Goal: Task Accomplishment & Management: Use online tool/utility

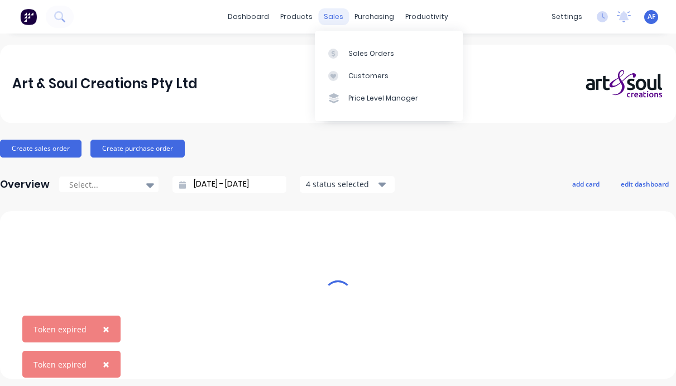
click at [332, 20] on div "sales" at bounding box center [333, 16] width 31 height 17
click at [360, 51] on div "Sales Orders" at bounding box center [372, 54] width 46 height 10
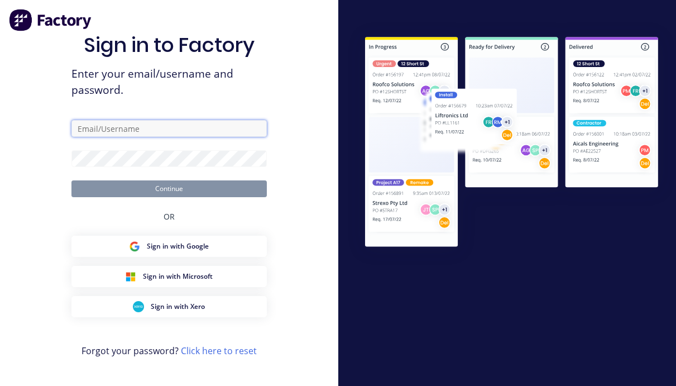
type input "[PERSON_NAME][EMAIL_ADDRESS][DOMAIN_NAME]"
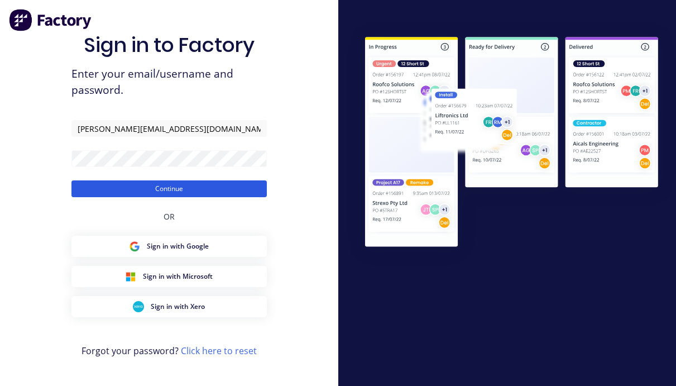
click at [139, 192] on button "Continue" at bounding box center [168, 188] width 195 height 17
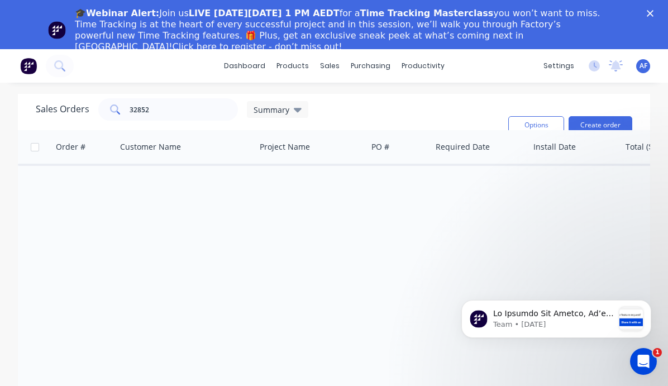
click at [653, 12] on polygon "Close" at bounding box center [650, 13] width 7 height 7
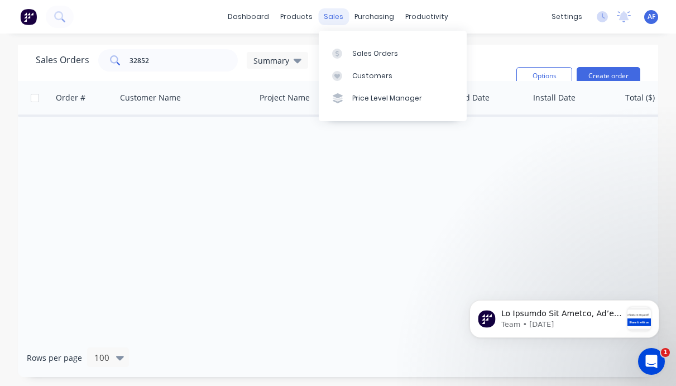
click at [331, 16] on div "sales" at bounding box center [333, 16] width 31 height 17
click at [364, 55] on div "Sales Orders" at bounding box center [375, 54] width 46 height 10
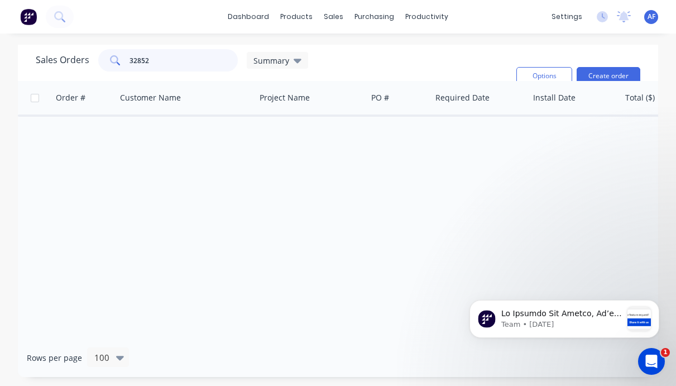
drag, startPoint x: 166, startPoint y: 64, endPoint x: 92, endPoint y: 53, distance: 75.1
click at [92, 54] on div "Sales Orders 32852 Summary" at bounding box center [172, 60] width 273 height 22
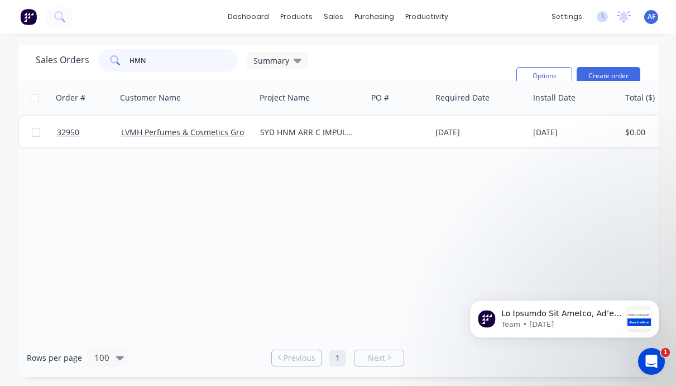
drag, startPoint x: 161, startPoint y: 66, endPoint x: 97, endPoint y: 66, distance: 63.7
click at [98, 66] on div "HMN" at bounding box center [168, 60] width 140 height 22
type input "H"
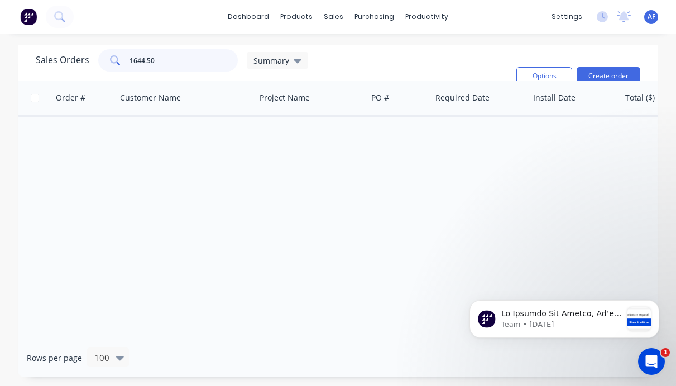
drag, startPoint x: 166, startPoint y: 63, endPoint x: 104, endPoint y: 60, distance: 61.5
click at [104, 61] on div "1644.50" at bounding box center [168, 60] width 140 height 22
type input "\"
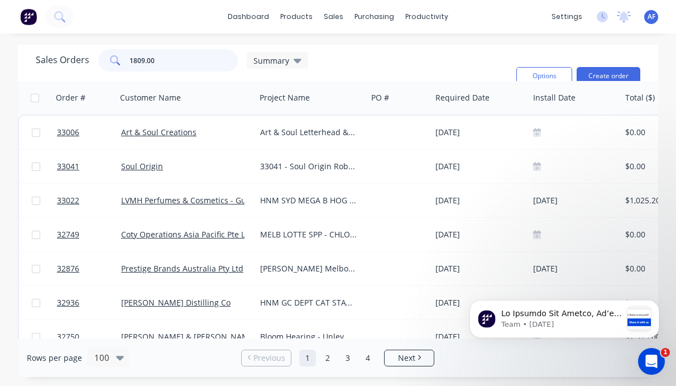
type input "1809.00"
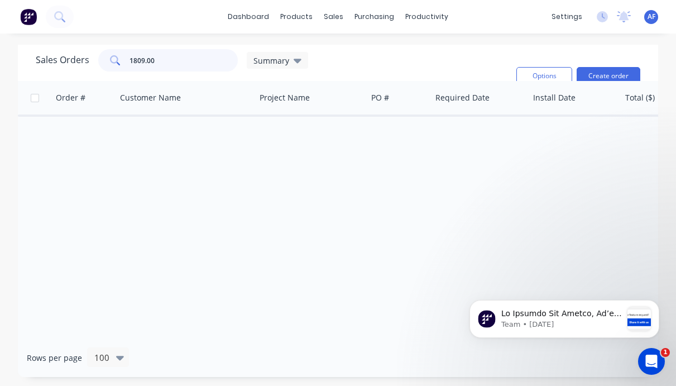
drag, startPoint x: 166, startPoint y: 60, endPoint x: 120, endPoint y: 55, distance: 46.6
click at [120, 57] on div "1809.00" at bounding box center [168, 60] width 140 height 22
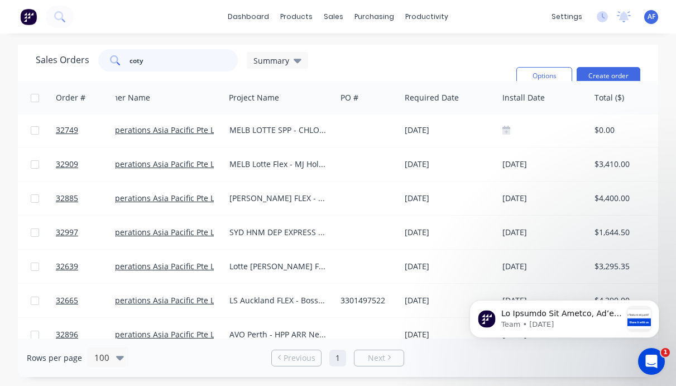
scroll to position [0, 31]
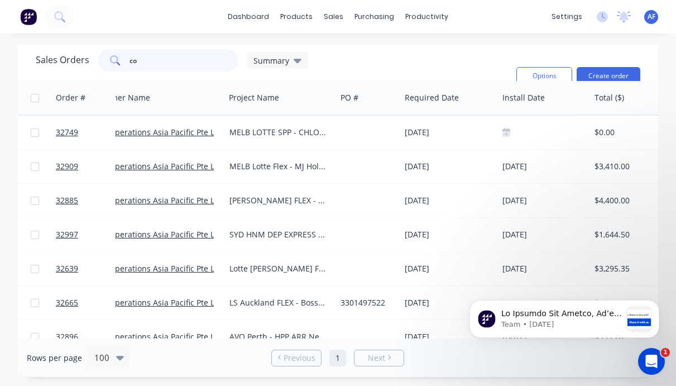
type input "c"
type input "avolta"
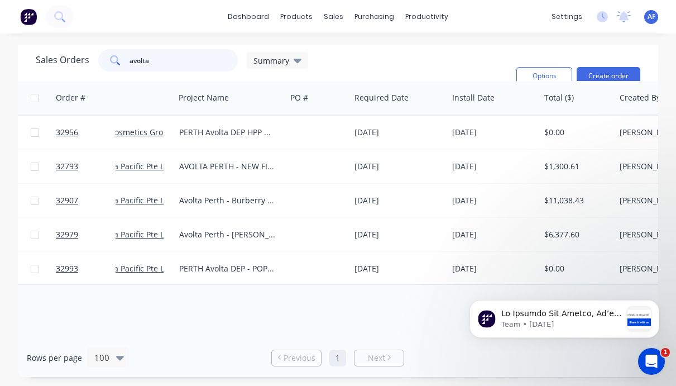
scroll to position [0, 0]
